Goal: Transaction & Acquisition: Obtain resource

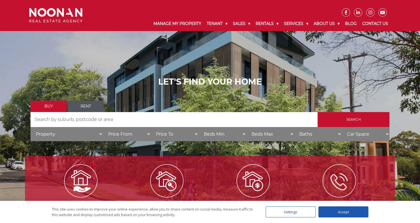
click at [89, 108] on link "Rent" at bounding box center [86, 106] width 36 height 11
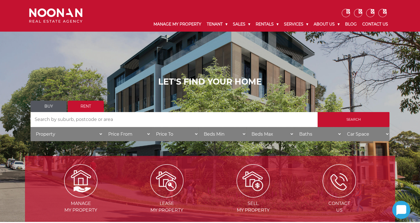
click at [89, 117] on input "Search by Address" at bounding box center [174, 119] width 287 height 15
type input "flood"
click at [318, 112] on input "Search" at bounding box center [354, 119] width 72 height 15
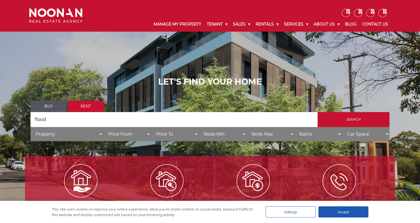
scroll to position [36, 0]
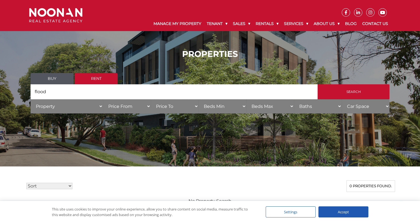
drag, startPoint x: 34, startPoint y: 93, endPoint x: 9, endPoint y: 93, distance: 24.7
click at [9, 93] on div "PROPERTIES Buy Rent Search Search by Address flood House Category Property Hous…" at bounding box center [210, 83] width 420 height 85
type input "12 flood"
click at [318, 84] on input "Search" at bounding box center [354, 91] width 72 height 15
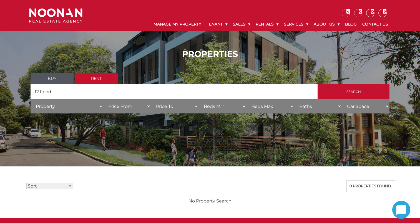
scroll to position [28, 0]
